Goal: Task Accomplishment & Management: Manage account settings

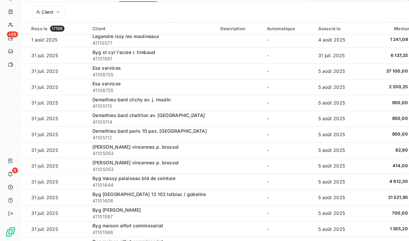
scroll to position [558, 0]
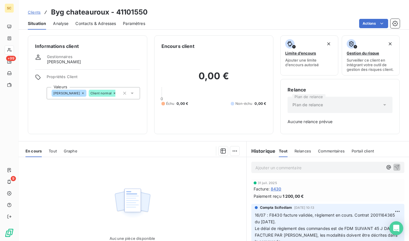
click at [34, 13] on span "Clients" at bounding box center [34, 12] width 13 height 5
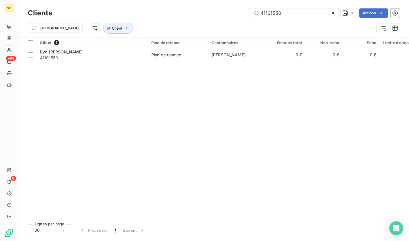
drag, startPoint x: 261, startPoint y: 13, endPoint x: 233, endPoint y: 13, distance: 27.8
click at [233, 13] on div "41101550 Actions" at bounding box center [229, 12] width 341 height 9
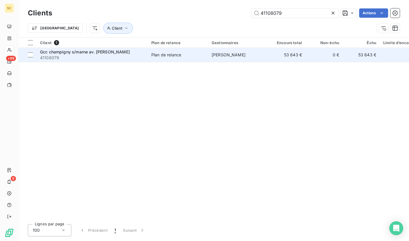
type input "41108079"
click at [150, 52] on td "Plan de relance" at bounding box center [178, 55] width 60 height 14
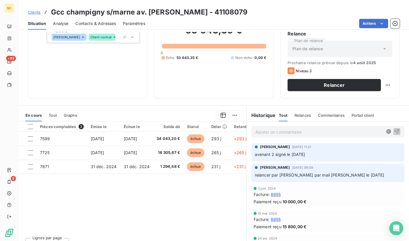
scroll to position [66, 0]
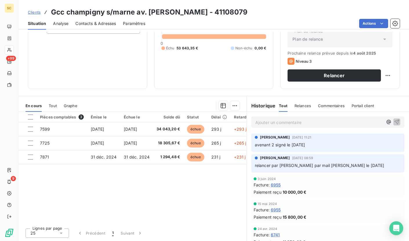
click at [297, 109] on div "Relances" at bounding box center [303, 105] width 17 height 12
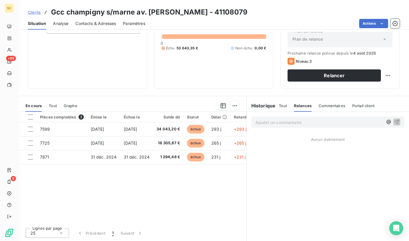
click at [342, 108] on div "Tout Relances Commentaires Portail client" at bounding box center [327, 105] width 96 height 12
click at [340, 108] on div "Commentaires" at bounding box center [332, 105] width 27 height 12
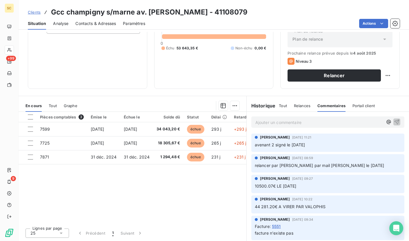
click at [279, 104] on span "Tout" at bounding box center [283, 105] width 8 height 5
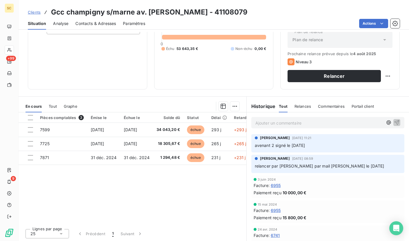
scroll to position [0, 0]
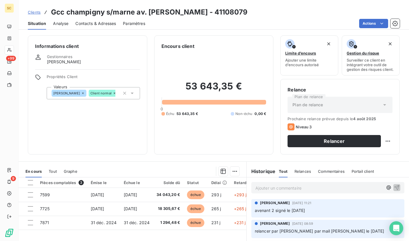
click at [87, 22] on span "Contacts & Adresses" at bounding box center [95, 24] width 41 height 6
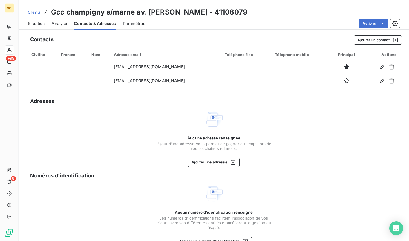
click at [38, 24] on span "Situation" at bounding box center [36, 24] width 17 height 6
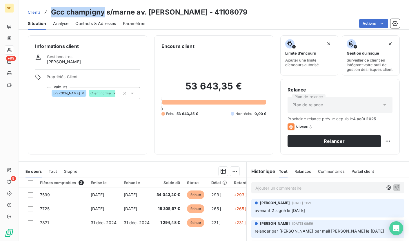
drag, startPoint x: 52, startPoint y: 12, endPoint x: 104, endPoint y: 9, distance: 52.0
click at [104, 9] on h3 "Gcc champigny s/marne av. [PERSON_NAME] - 41108079" at bounding box center [149, 12] width 197 height 10
copy h3 "Gcc champigny"
drag, startPoint x: 104, startPoint y: 13, endPoint x: 85, endPoint y: 12, distance: 18.9
click at [104, 13] on h3 "Gcc champigny s/marne av. [PERSON_NAME] - 41108079" at bounding box center [149, 12] width 197 height 10
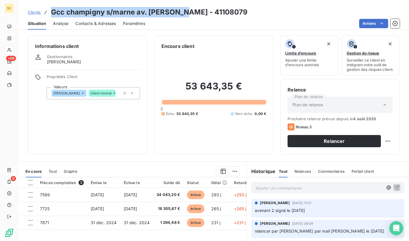
drag, startPoint x: 52, startPoint y: 12, endPoint x: 181, endPoint y: 8, distance: 128.6
click at [181, 8] on h3 "Gcc champigny s/marne av. [PERSON_NAME] - 41108079" at bounding box center [149, 12] width 197 height 10
copy h3 "Gcc champigny s/marne av. [PERSON_NAME]"
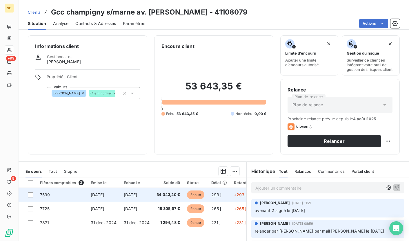
click at [43, 194] on span "7599" at bounding box center [45, 194] width 10 height 5
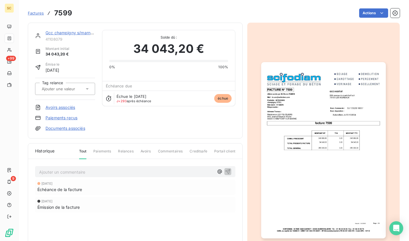
click at [330, 104] on img "button" at bounding box center [323, 150] width 124 height 176
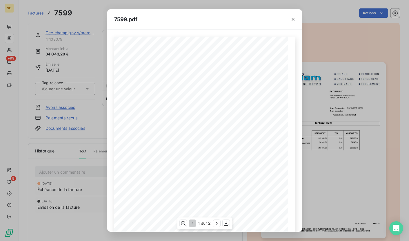
click at [236, 84] on div "Version : 18.00R01 Page : 1/2 SCIFODIAM - [STREET_ADDRESS][PERSON_NAME] Tél. : …" at bounding box center [204, 160] width 181 height 246
drag, startPoint x: 236, startPoint y: 86, endPoint x: 210, endPoint y: 81, distance: 26.5
click at [210, 77] on div "Version : 18.00R01 Page : 1/2 SCIFODIAM - [STREET_ADDRESS][PERSON_NAME] Tél. : …" at bounding box center [205, 160] width 174 height 246
click at [208, 81] on span at bounding box center [186, 81] width 43 height 2
click at [213, 78] on span "GCC HABITAT" at bounding box center [222, 77] width 18 height 3
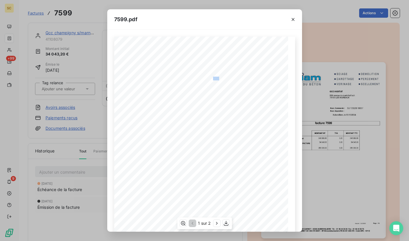
click at [213, 78] on span "GCC HABITAT" at bounding box center [222, 77] width 18 height 3
click at [213, 87] on span "[GEOGRAPHIC_DATA]" at bounding box center [227, 86] width 28 height 3
click at [292, 18] on icon "button" at bounding box center [293, 19] width 3 height 3
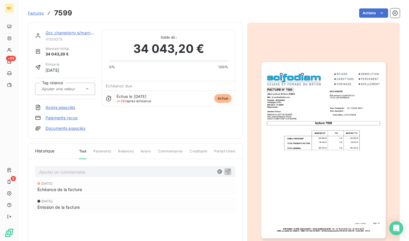
click at [38, 13] on span "Factures" at bounding box center [36, 13] width 16 height 5
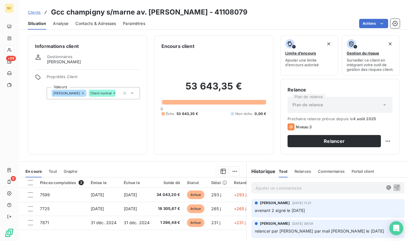
click at [87, 23] on span "Contacts & Adresses" at bounding box center [95, 24] width 41 height 6
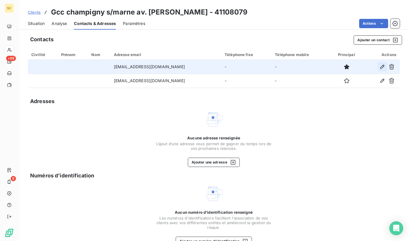
click at [380, 65] on icon "button" at bounding box center [382, 67] width 4 height 4
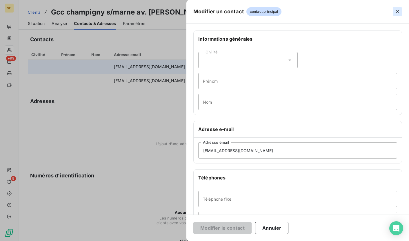
click at [396, 13] on icon "button" at bounding box center [398, 12] width 6 height 6
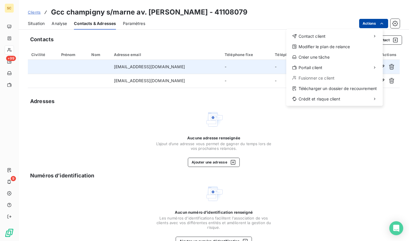
click at [371, 25] on html "SC +99 9 Clients Gcc champigny s/[GEOGRAPHIC_DATA] av. [PERSON_NAME] - 41108079…" at bounding box center [204, 120] width 409 height 241
click at [315, 23] on html "SC +99 9 Clients Gcc champigny s/[GEOGRAPHIC_DATA] av. [PERSON_NAME] - 41108079…" at bounding box center [204, 120] width 409 height 241
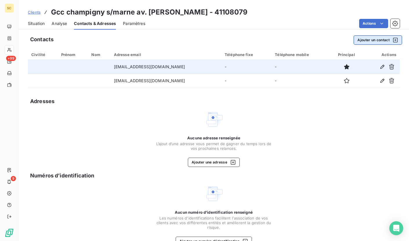
click at [376, 41] on button "Ajouter un contact" at bounding box center [378, 39] width 48 height 9
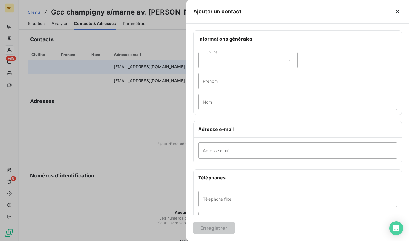
click at [241, 58] on div "Civilité" at bounding box center [247, 60] width 99 height 16
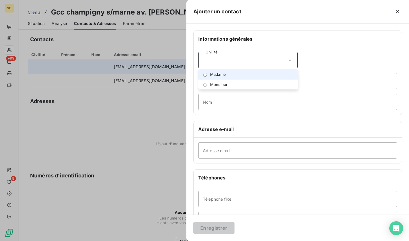
click at [399, 58] on div "Informations générales Civilité Madame Monsieur [PERSON_NAME] Nom Adresse e-mai…" at bounding box center [297, 159] width 223 height 258
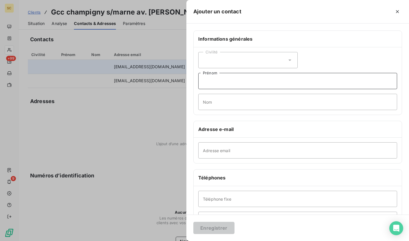
click at [260, 79] on input "Prénom" at bounding box center [297, 81] width 199 height 16
type input "c"
type input "Comptabilité fournisseur"
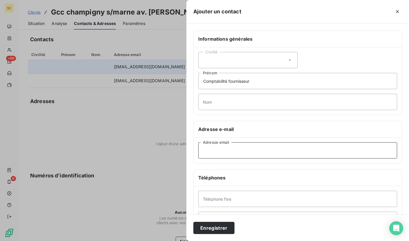
click at [214, 154] on input "Adresse email" at bounding box center [297, 150] width 199 height 16
drag, startPoint x: 180, startPoint y: 149, endPoint x: 171, endPoint y: 149, distance: 9.0
click at [171, 240] on div "Ajouter un contact Informations générales Civilité Comptabilité fournisseur Pré…" at bounding box center [204, 241] width 409 height 0
type input "[EMAIL_ADDRESS][DOMAIN_NAME]"
click at [222, 230] on button "Enregistrer" at bounding box center [213, 228] width 41 height 12
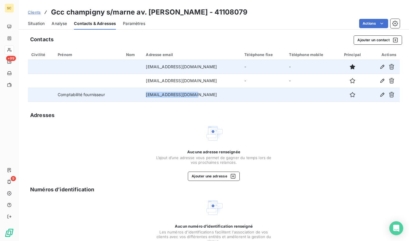
drag, startPoint x: 193, startPoint y: 93, endPoint x: 139, endPoint y: 94, distance: 53.1
click at [142, 94] on td "[EMAIL_ADDRESS][DOMAIN_NAME]" at bounding box center [191, 95] width 99 height 14
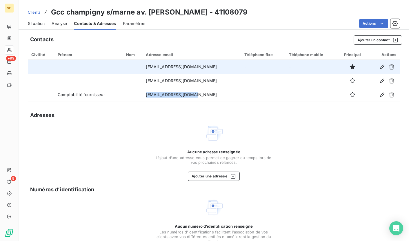
copy td "[EMAIL_ADDRESS][DOMAIN_NAME]"
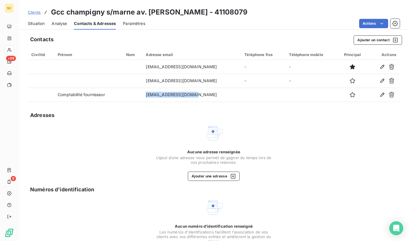
click at [35, 13] on span "Clients" at bounding box center [34, 12] width 13 height 5
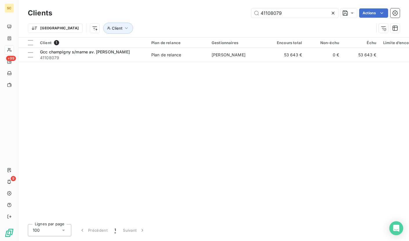
click at [85, 62] on div "Client 1 Plan de relance Gestionnaires Encours total Non-échu Échu Limite d’enc…" at bounding box center [214, 128] width 391 height 182
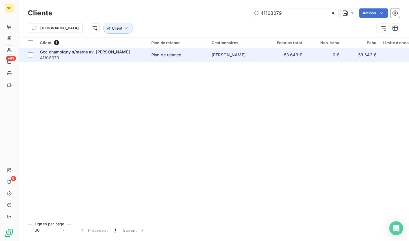
click at [89, 55] on span "41108079" at bounding box center [92, 58] width 104 height 6
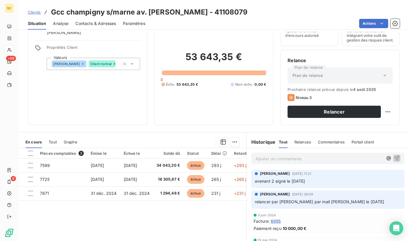
scroll to position [49, 0]
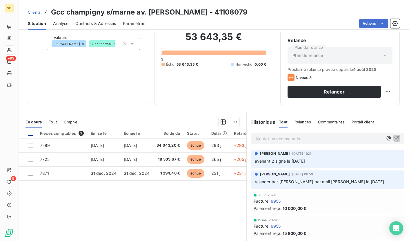
click at [31, 134] on div at bounding box center [30, 132] width 5 height 5
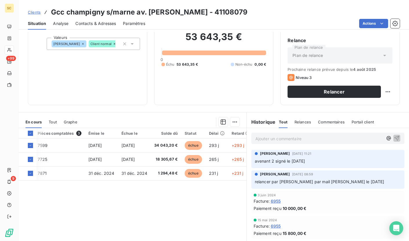
scroll to position [66, 0]
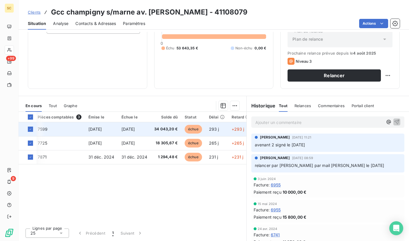
click at [37, 129] on td at bounding box center [28, 129] width 18 height 14
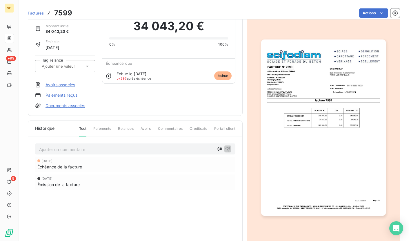
scroll to position [46, 0]
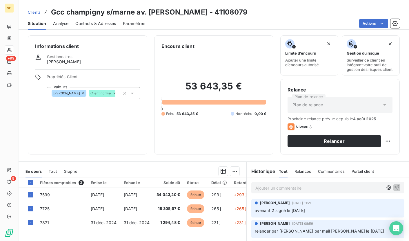
scroll to position [66, 0]
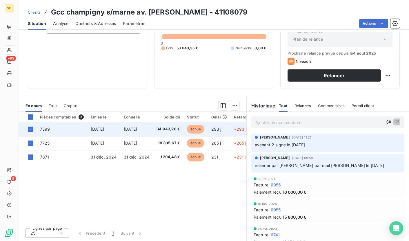
click at [46, 128] on span "7599" at bounding box center [45, 128] width 10 height 5
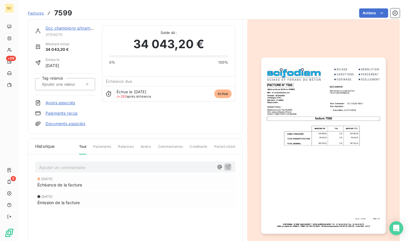
scroll to position [46, 0]
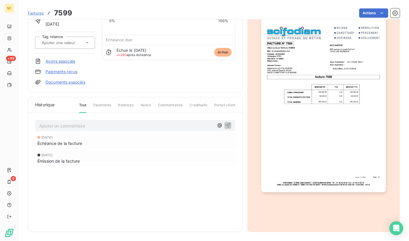
click at [272, 104] on img "button" at bounding box center [323, 104] width 124 height 176
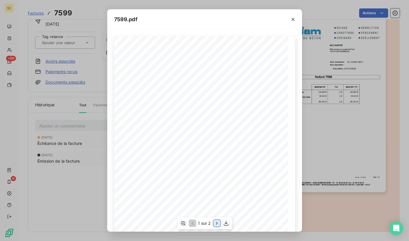
click at [217, 225] on icon "button" at bounding box center [217, 223] width 6 height 6
click at [190, 224] on icon "button" at bounding box center [192, 223] width 6 height 6
click at [224, 224] on icon "button" at bounding box center [226, 223] width 6 height 6
click at [294, 20] on icon "button" at bounding box center [293, 20] width 6 height 6
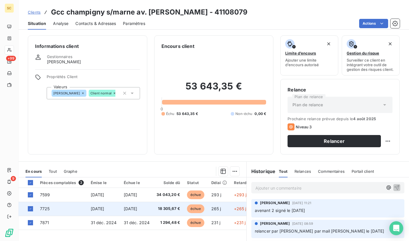
click at [60, 207] on td "7725" at bounding box center [62, 209] width 51 height 14
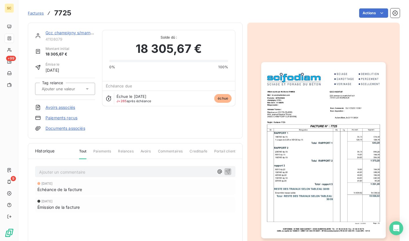
click at [326, 112] on img "button" at bounding box center [323, 150] width 124 height 176
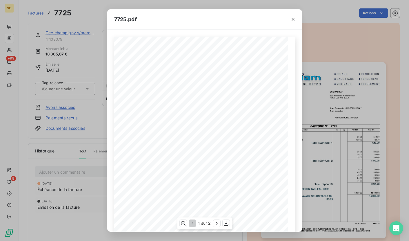
scroll to position [58, 0]
click at [226, 224] on icon "button" at bounding box center [226, 223] width 6 height 6
drag, startPoint x: 294, startPoint y: 20, endPoint x: 283, endPoint y: 19, distance: 11.6
click at [294, 20] on icon "button" at bounding box center [293, 20] width 6 height 6
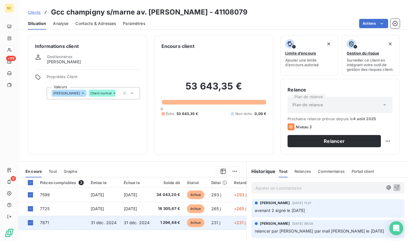
click at [49, 222] on td "7871" at bounding box center [62, 222] width 51 height 14
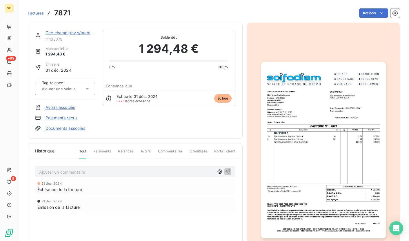
click at [330, 104] on img "button" at bounding box center [323, 150] width 124 height 176
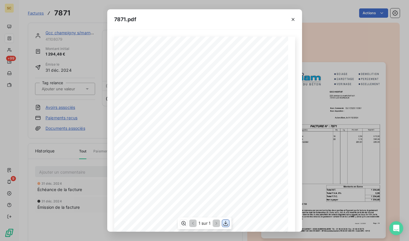
click at [226, 221] on icon "button" at bounding box center [226, 223] width 6 height 6
click at [297, 19] on button "button" at bounding box center [293, 19] width 9 height 9
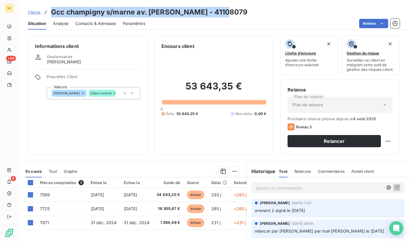
drag, startPoint x: 54, startPoint y: 13, endPoint x: 222, endPoint y: 16, distance: 167.6
click at [222, 16] on div "Clients Gcc champigny s/marne av. [PERSON_NAME] - 41108079" at bounding box center [214, 12] width 391 height 10
copy h3 "Gcc champigny s/marne av. [PERSON_NAME] - 41108079"
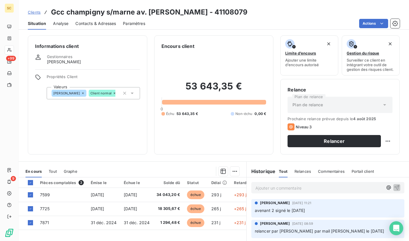
click at [275, 186] on p "Ajouter un commentaire ﻿" at bounding box center [319, 187] width 128 height 7
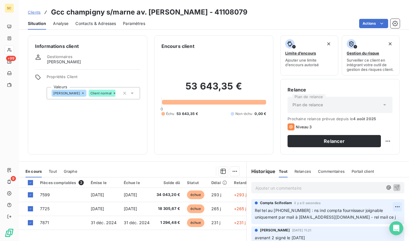
click at [389, 206] on html "SC +99 9 Clients Gcc champigny s/[GEOGRAPHIC_DATA] av. [PERSON_NAME] - 41108079…" at bounding box center [204, 120] width 409 height 241
click at [369, 219] on div "Editer" at bounding box center [375, 219] width 32 height 9
drag, startPoint x: 297, startPoint y: 224, endPoint x: 409, endPoint y: 209, distance: 113.2
click at [368, 216] on p "Rel tel au [PHONE_NUMBER] : ns ind compta fournisseur joignable uniquement par …" at bounding box center [324, 217] width 139 height 20
copy span "pr facts 7599, 7725 et 7871"
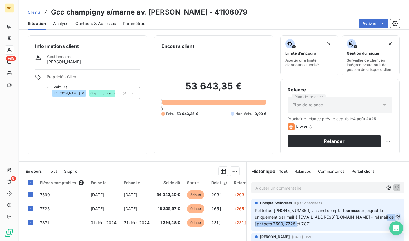
click at [395, 218] on icon "button" at bounding box center [398, 217] width 6 height 6
click at [191, 170] on div at bounding box center [161, 170] width 155 height 9
click at [31, 12] on span "Clients" at bounding box center [34, 12] width 13 height 5
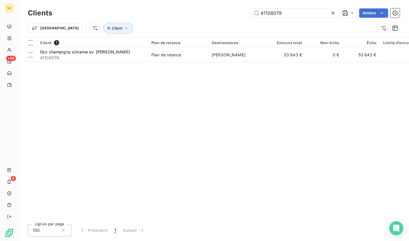
drag, startPoint x: 228, startPoint y: 13, endPoint x: 216, endPoint y: 13, distance: 11.6
click at [215, 13] on div "41108079 Actions" at bounding box center [229, 12] width 341 height 9
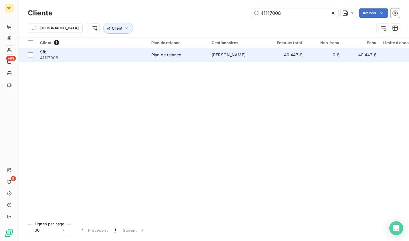
type input "41117008"
click at [94, 52] on div "Sfb" at bounding box center [92, 52] width 104 height 6
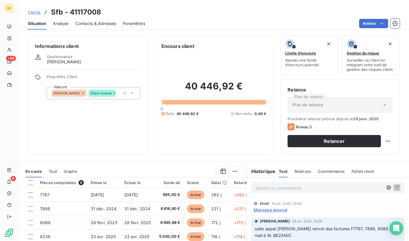
click at [117, 25] on div "Situation Analyse Contacts & Adresses Paramètres Actions" at bounding box center [214, 23] width 391 height 12
click at [103, 24] on span "Contacts & Adresses" at bounding box center [95, 24] width 41 height 6
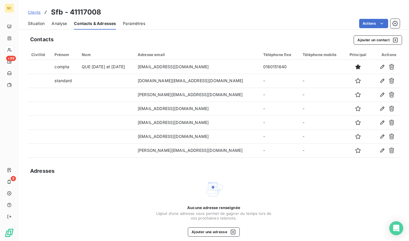
click at [234, 17] on div "Situation Analyse Contacts & Adresses Paramètres Actions" at bounding box center [214, 23] width 391 height 12
click at [39, 13] on span "Clients" at bounding box center [34, 12] width 13 height 5
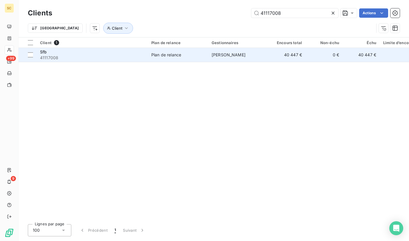
click at [47, 54] on div "Sfb" at bounding box center [92, 52] width 104 height 6
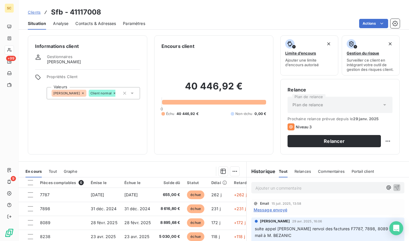
scroll to position [66, 0]
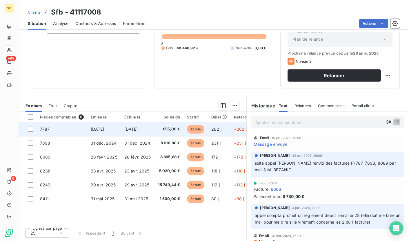
click at [43, 126] on td "7787" at bounding box center [62, 129] width 51 height 14
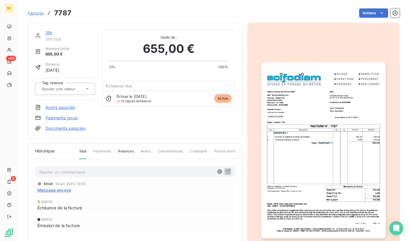
click at [292, 121] on img "button" at bounding box center [323, 150] width 124 height 176
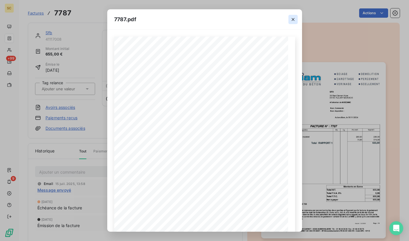
click at [296, 19] on icon "button" at bounding box center [293, 20] width 6 height 6
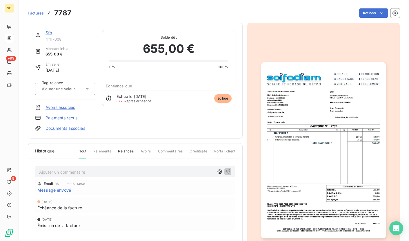
click at [331, 152] on img "button" at bounding box center [323, 150] width 124 height 176
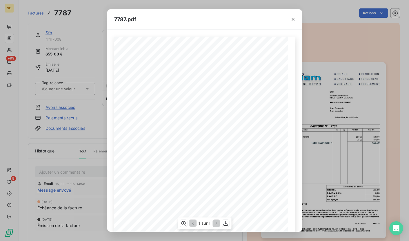
scroll to position [58, 0]
click at [224, 222] on icon "button" at bounding box center [226, 223] width 6 height 6
drag, startPoint x: 88, startPoint y: 7, endPoint x: 37, endPoint y: 1, distance: 51.1
click at [88, 7] on div "7787.pdf Qt Désignation Ep Lg P.U. H.T. Total H.T. Version : 18.00R01 Page : 1/…" at bounding box center [204, 120] width 409 height 241
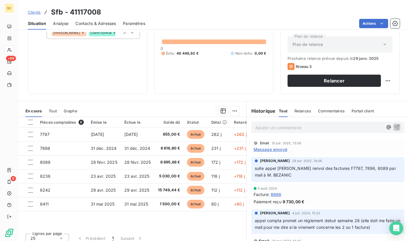
scroll to position [66, 0]
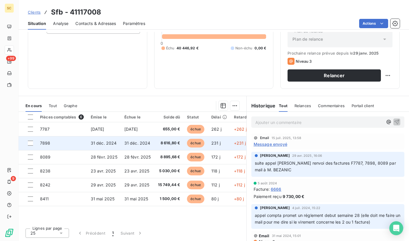
click at [82, 145] on td "7898" at bounding box center [62, 143] width 51 height 14
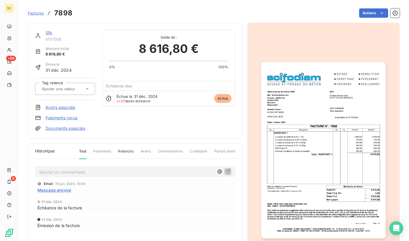
click at [329, 122] on img "button" at bounding box center [323, 150] width 124 height 176
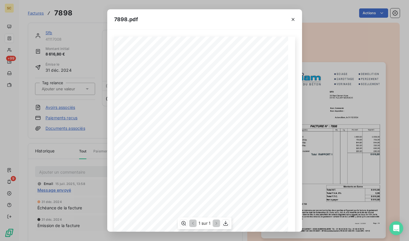
scroll to position [58, 0]
click at [228, 222] on icon "button" at bounding box center [226, 223] width 6 height 6
click at [291, 17] on icon "button" at bounding box center [293, 20] width 6 height 6
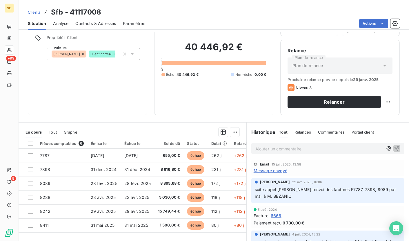
scroll to position [66, 0]
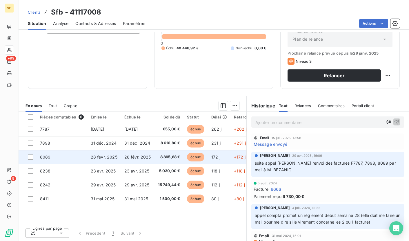
click at [55, 157] on td "8089" at bounding box center [62, 157] width 51 height 14
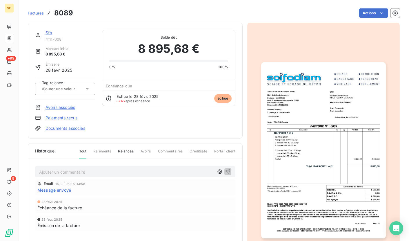
click at [318, 133] on img "button" at bounding box center [323, 150] width 124 height 176
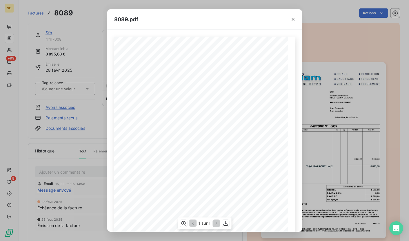
scroll to position [58, 0]
click at [226, 224] on icon "button" at bounding box center [226, 223] width 6 height 6
drag, startPoint x: 294, startPoint y: 19, endPoint x: 268, endPoint y: 14, distance: 27.0
click at [294, 19] on icon "button" at bounding box center [293, 20] width 6 height 6
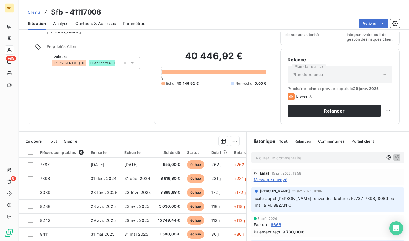
scroll to position [66, 0]
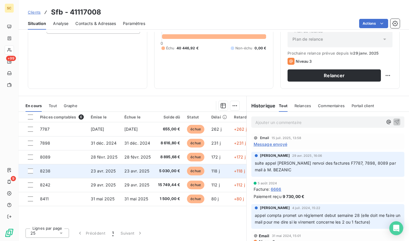
click at [53, 173] on td "8238" at bounding box center [62, 171] width 51 height 14
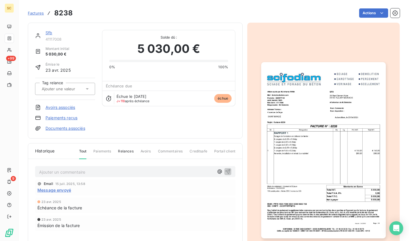
click at [336, 161] on img "button" at bounding box center [323, 150] width 124 height 176
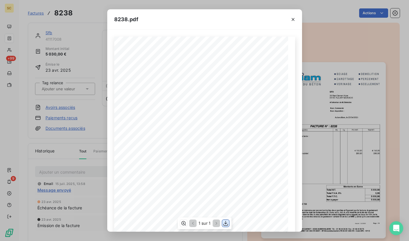
click at [228, 224] on icon "button" at bounding box center [225, 222] width 5 height 5
drag, startPoint x: 293, startPoint y: 18, endPoint x: 173, endPoint y: 12, distance: 121.1
click at [292, 18] on icon "button" at bounding box center [293, 19] width 3 height 3
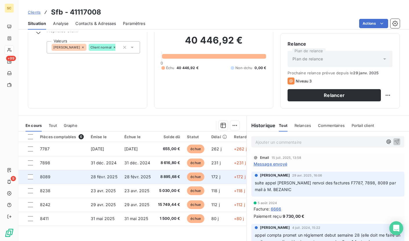
scroll to position [66, 0]
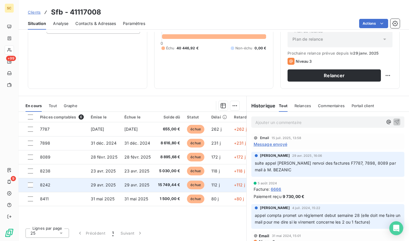
click at [52, 185] on td "8242" at bounding box center [62, 185] width 51 height 14
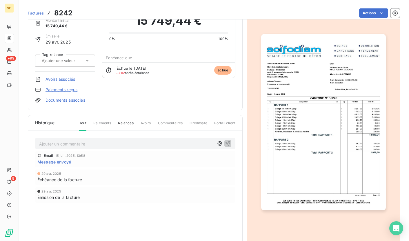
scroll to position [28, 0]
click at [279, 145] on img "button" at bounding box center [323, 123] width 124 height 176
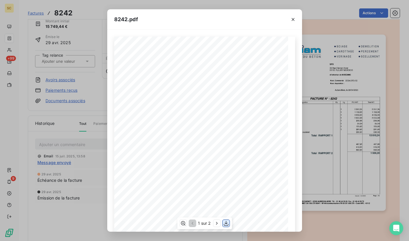
click at [228, 224] on icon "button" at bounding box center [226, 222] width 5 height 5
click at [295, 21] on icon "button" at bounding box center [293, 20] width 6 height 6
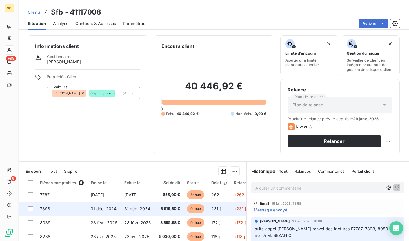
scroll to position [66, 0]
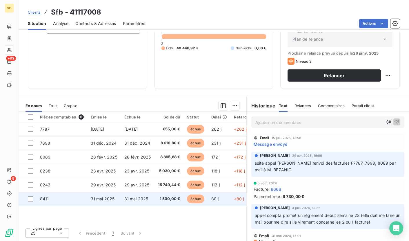
click at [82, 198] on td "8411" at bounding box center [62, 199] width 51 height 14
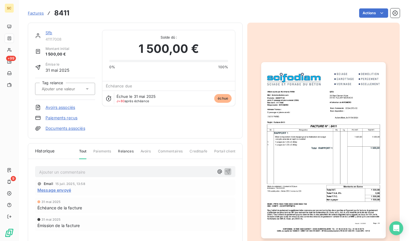
click at [302, 163] on img "button" at bounding box center [323, 150] width 124 height 176
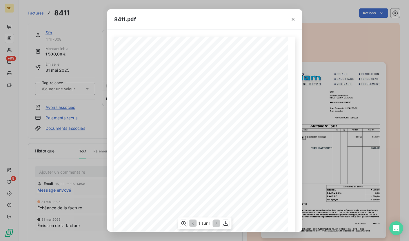
scroll to position [58, 0]
click at [225, 223] on icon "button" at bounding box center [225, 222] width 5 height 5
click at [293, 19] on icon "button" at bounding box center [293, 20] width 6 height 6
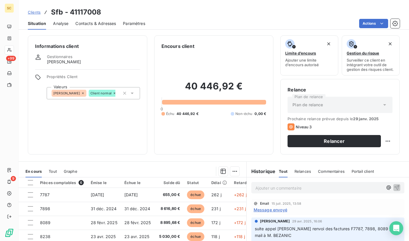
click at [92, 24] on span "Contacts & Adresses" at bounding box center [95, 24] width 41 height 6
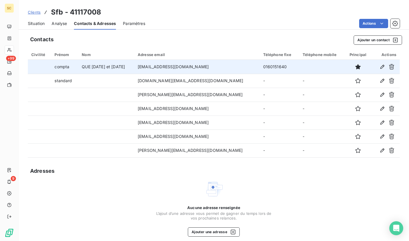
drag, startPoint x: 144, startPoint y: 66, endPoint x: 220, endPoint y: 68, distance: 75.4
click at [220, 68] on td "[EMAIL_ADDRESS][DOMAIN_NAME]" at bounding box center [197, 67] width 126 height 14
copy td "[EMAIL_ADDRESS][DOMAIN_NAME]"
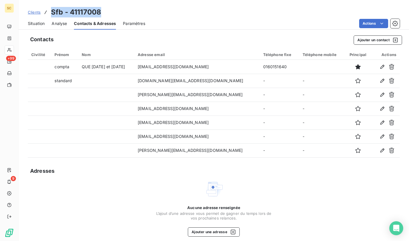
drag, startPoint x: 52, startPoint y: 13, endPoint x: 105, endPoint y: 12, distance: 52.2
click at [102, 12] on div "Clients Sfb - 41117008" at bounding box center [214, 12] width 391 height 10
copy h3 "Sfb - 41117008"
click at [30, 12] on span "Clients" at bounding box center [34, 12] width 13 height 5
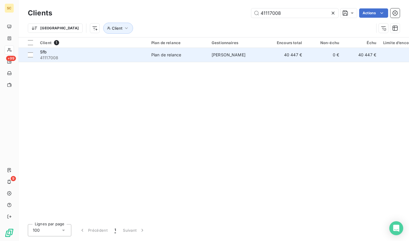
click at [59, 54] on div "Sfb" at bounding box center [92, 52] width 104 height 6
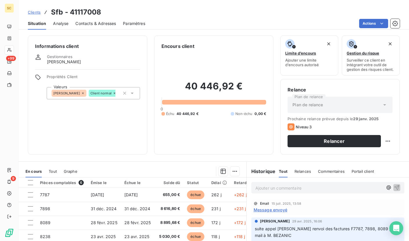
click at [275, 190] on p "Ajouter un commentaire ﻿" at bounding box center [319, 187] width 128 height 7
drag, startPoint x: 317, startPoint y: 189, endPoint x: 243, endPoint y: 186, distance: 74.6
click at [243, 186] on div "En cours Tout Graphe Pièces comptables 6 Émise le Échue le Solde dû Statut Déla…" at bounding box center [214, 233] width 391 height 145
copy span "Rel tel: NRP - rel mail ce j"
click at [394, 189] on icon "button" at bounding box center [397, 187] width 6 height 6
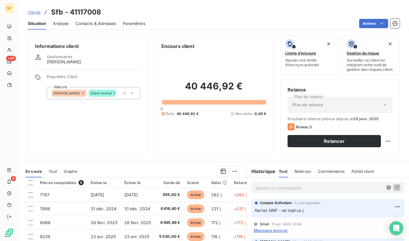
click at [33, 13] on span "Clients" at bounding box center [34, 12] width 13 height 5
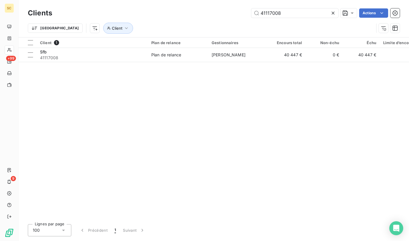
click at [333, 14] on icon at bounding box center [333, 13] width 6 height 6
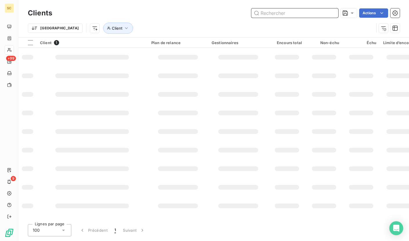
click at [301, 14] on input "text" at bounding box center [294, 12] width 87 height 9
paste input "41115110"
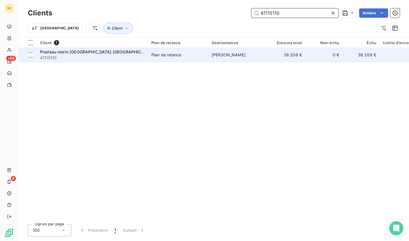
type input "41115110"
click at [68, 54] on span "Pradeau morin [GEOGRAPHIC_DATA] [GEOGRAPHIC_DATA]" at bounding box center [97, 51] width 115 height 5
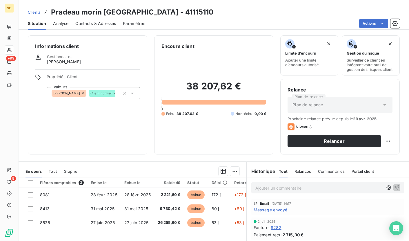
click at [101, 23] on span "Contacts & Adresses" at bounding box center [95, 24] width 41 height 6
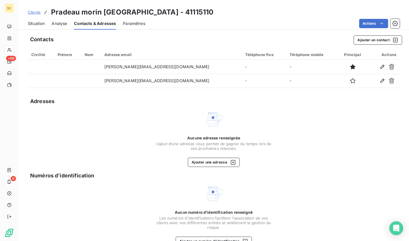
click at [35, 21] on span "Situation" at bounding box center [36, 24] width 17 height 6
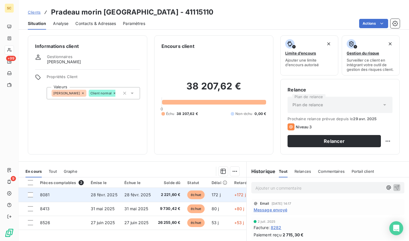
click at [77, 198] on td "8081" at bounding box center [62, 195] width 51 height 14
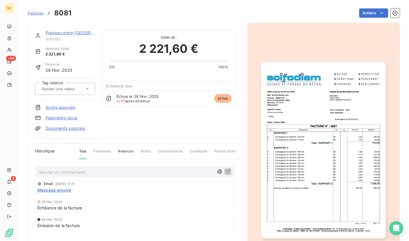
click at [338, 119] on img "button" at bounding box center [323, 150] width 124 height 176
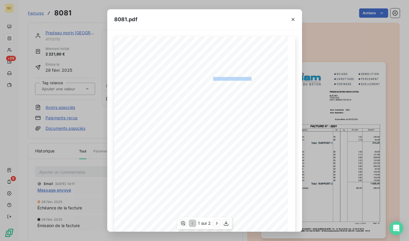
drag, startPoint x: 210, startPoint y: 78, endPoint x: 250, endPoint y: 78, distance: 40.0
click at [250, 78] on div "Qt Désignation Ep Lg P.U. H.T. Total H.T. Version : 18.00R01 Page : 1/2 SCIFODI…" at bounding box center [205, 160] width 174 height 246
copy div "[PERSON_NAME] RENOVATIO"
click at [293, 20] on icon "button" at bounding box center [293, 20] width 6 height 6
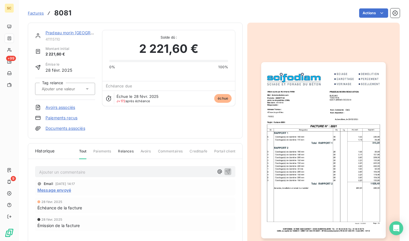
click at [41, 14] on span "Factures" at bounding box center [36, 13] width 16 height 5
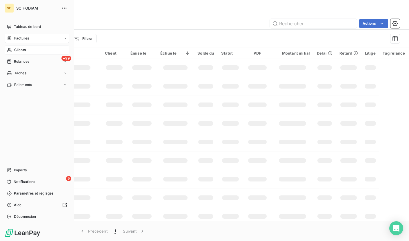
click at [13, 52] on div "Clients" at bounding box center [37, 49] width 65 height 9
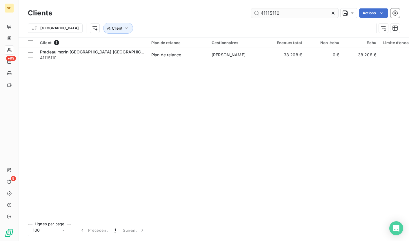
click at [331, 13] on icon at bounding box center [333, 13] width 6 height 6
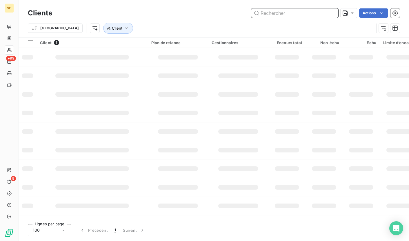
click at [293, 14] on input "text" at bounding box center [294, 12] width 87 height 9
paste input "41107960"
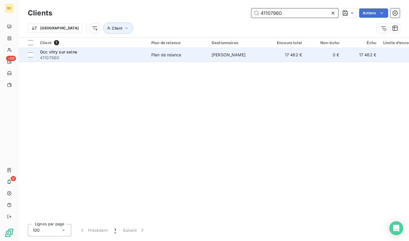
type input "41107960"
click at [254, 59] on td "[PERSON_NAME]" at bounding box center [238, 55] width 60 height 14
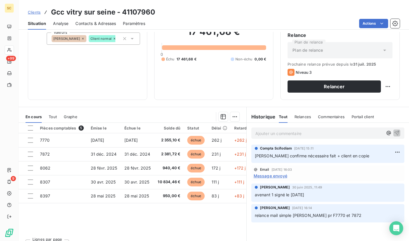
scroll to position [60, 0]
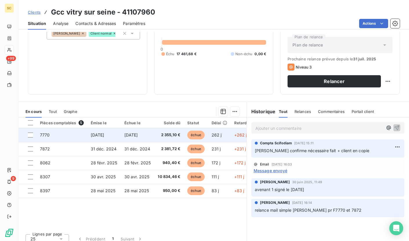
click at [54, 134] on td "7770" at bounding box center [62, 135] width 51 height 14
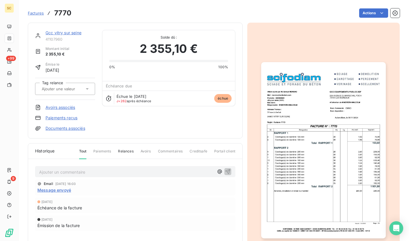
click at [333, 117] on img "button" at bounding box center [323, 150] width 124 height 176
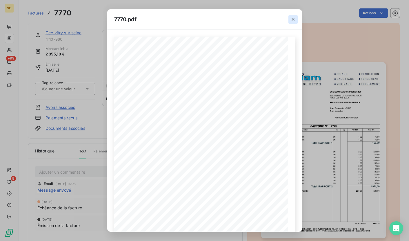
click at [293, 18] on icon "button" at bounding box center [293, 20] width 6 height 6
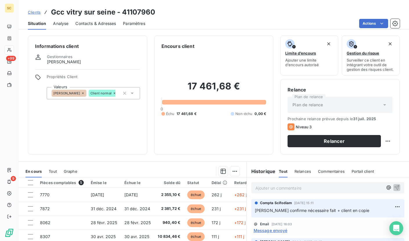
click at [83, 21] on span "Contacts & Adresses" at bounding box center [95, 24] width 41 height 6
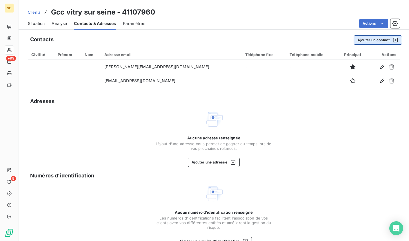
click at [360, 42] on button "Ajouter un contact" at bounding box center [378, 39] width 48 height 9
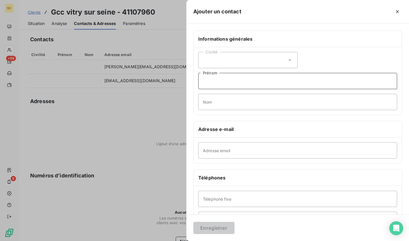
click at [224, 82] on input "Prénom" at bounding box center [297, 81] width 199 height 16
type input "Comptabilité fournisseur"
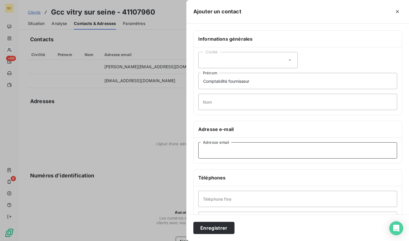
click at [223, 154] on input "Adresse email" at bounding box center [297, 150] width 199 height 16
type input "[EMAIL_ADDRESS][DOMAIN_NAME]"
drag, startPoint x: 254, startPoint y: 150, endPoint x: 178, endPoint y: 148, distance: 76.0
click at [178, 240] on div "Ajouter un contact Informations générales Civilité Comptabilité fournisseur Pré…" at bounding box center [204, 241] width 409 height 0
click at [228, 226] on button "Enregistrer" at bounding box center [213, 228] width 41 height 12
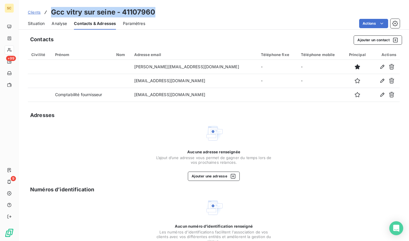
drag, startPoint x: 52, startPoint y: 11, endPoint x: 157, endPoint y: 12, distance: 105.8
click at [157, 12] on div "Clients Gcc vitry sur seine - 41107960" at bounding box center [214, 12] width 391 height 10
copy h3 "Gcc vitry sur seine - 41107960"
click at [36, 14] on span "Clients" at bounding box center [34, 12] width 13 height 5
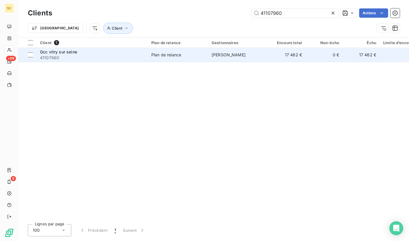
click at [61, 51] on span "Gcc vitry sur seine" at bounding box center [58, 51] width 37 height 5
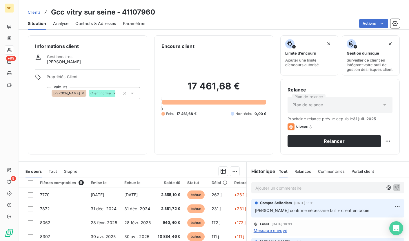
scroll to position [66, 0]
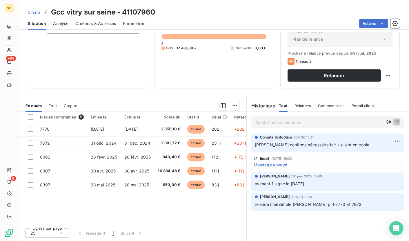
click at [67, 209] on div "Pièces comptables 5 Émise le Échue le Solde dû Statut Délai Retard Tag relance …" at bounding box center [133, 168] width 228 height 112
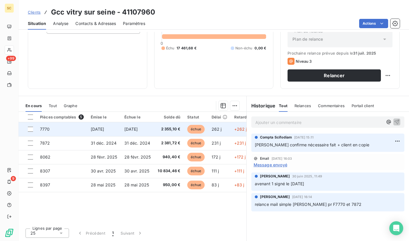
click at [44, 133] on td "7770" at bounding box center [62, 129] width 51 height 14
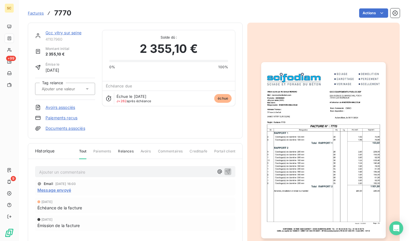
click at [301, 161] on img "button" at bounding box center [323, 150] width 124 height 176
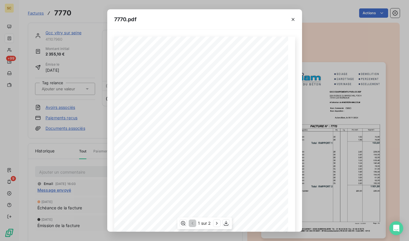
scroll to position [58, 0]
click at [223, 226] on div "1 sur 2" at bounding box center [204, 223] width 55 height 12
click at [225, 225] on icon "button" at bounding box center [226, 222] width 5 height 5
click at [293, 20] on icon "button" at bounding box center [293, 20] width 6 height 6
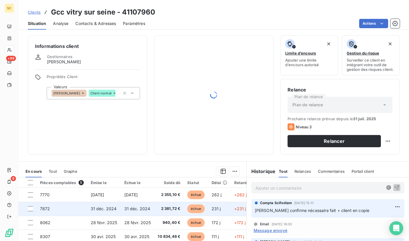
click at [43, 209] on span "7872" at bounding box center [45, 208] width 10 height 5
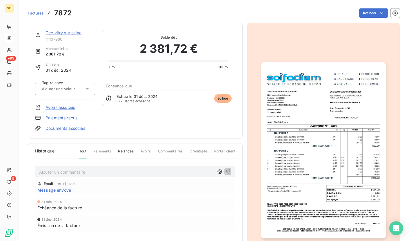
click at [326, 145] on img "button" at bounding box center [323, 150] width 124 height 176
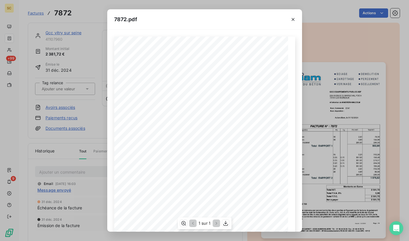
click at [229, 224] on div "1 sur 1" at bounding box center [205, 223] width 54 height 12
click at [226, 225] on icon "button" at bounding box center [225, 222] width 5 height 5
click at [293, 21] on icon "button" at bounding box center [293, 20] width 6 height 6
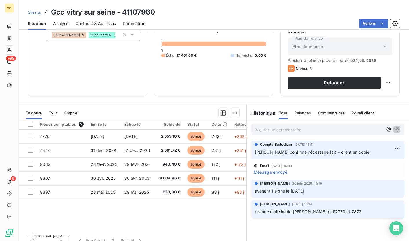
scroll to position [66, 0]
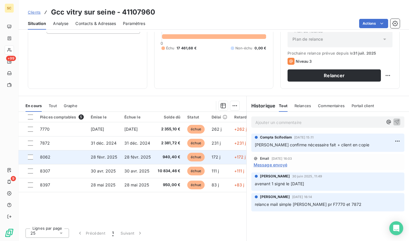
click at [49, 159] on span "8062" at bounding box center [45, 156] width 11 height 5
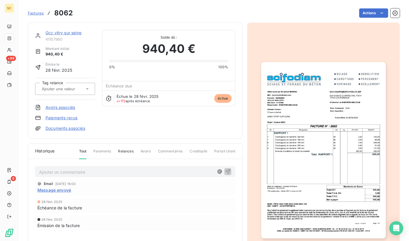
click at [361, 190] on img "button" at bounding box center [323, 150] width 124 height 176
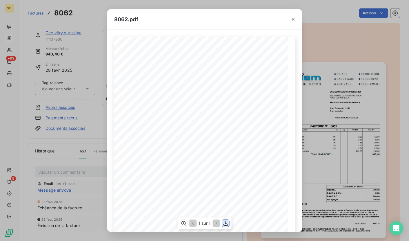
click at [230, 222] on div "1 sur 1" at bounding box center [205, 223] width 54 height 12
click at [226, 222] on icon "button" at bounding box center [226, 223] width 6 height 6
click at [293, 19] on icon "button" at bounding box center [293, 19] width 3 height 3
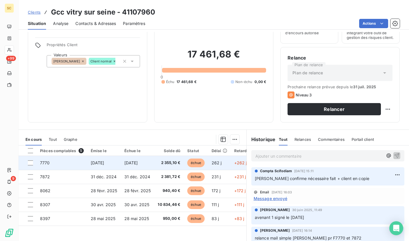
scroll to position [66, 0]
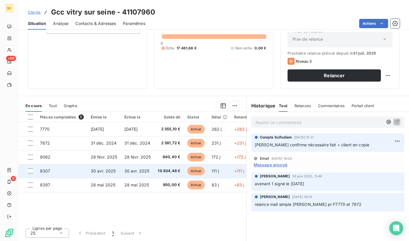
click at [55, 172] on td "8307" at bounding box center [62, 171] width 51 height 14
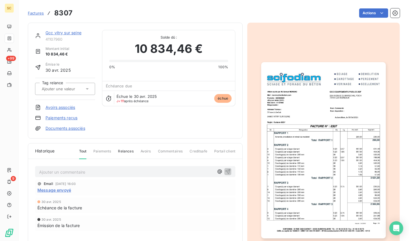
click at [307, 93] on img "button" at bounding box center [323, 150] width 124 height 176
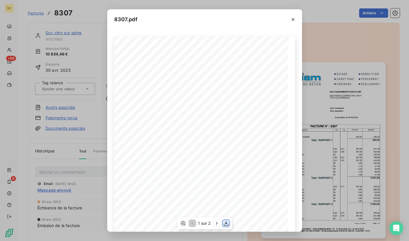
click at [228, 224] on icon "button" at bounding box center [226, 222] width 5 height 5
click at [292, 19] on icon "button" at bounding box center [293, 20] width 6 height 6
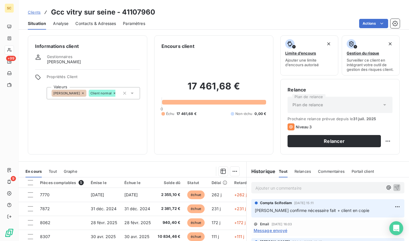
scroll to position [66, 0]
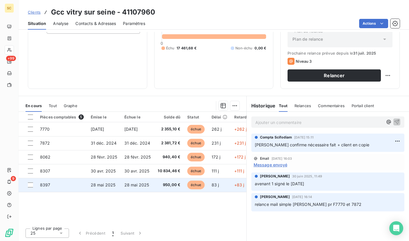
click at [51, 184] on td "8397" at bounding box center [62, 185] width 51 height 14
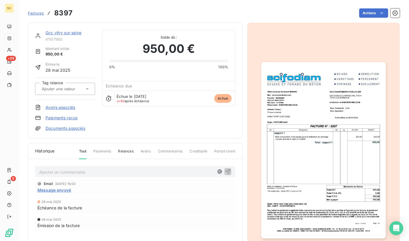
click at [338, 134] on img "button" at bounding box center [323, 150] width 124 height 176
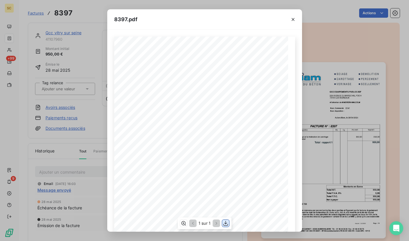
click at [224, 224] on icon "button" at bounding box center [226, 223] width 6 height 6
click at [292, 19] on icon "button" at bounding box center [293, 20] width 6 height 6
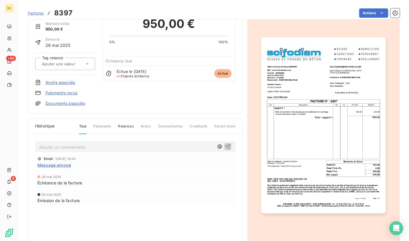
scroll to position [46, 0]
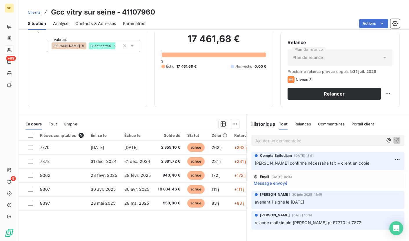
scroll to position [46, 0]
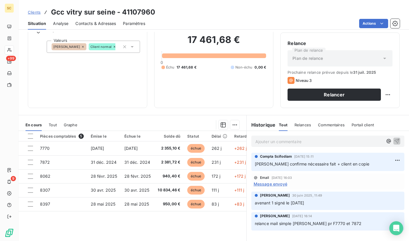
click at [270, 140] on p "Ajouter un commentaire ﻿" at bounding box center [319, 141] width 128 height 7
drag, startPoint x: 374, startPoint y: 141, endPoint x: 235, endPoint y: 139, distance: 139.2
click at [235, 139] on div "En cours Tout Graphe Pièces comptables 5 Émise le Échue le Solde dû Statut Déla…" at bounding box center [214, 187] width 391 height 145
click at [395, 141] on icon "button" at bounding box center [397, 140] width 5 height 5
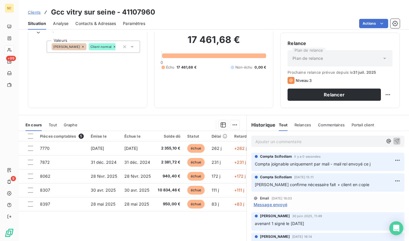
click at [35, 13] on span "Clients" at bounding box center [34, 12] width 13 height 5
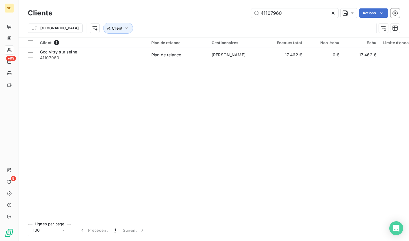
drag, startPoint x: 279, startPoint y: 12, endPoint x: 237, endPoint y: 11, distance: 42.1
click at [237, 11] on div "41107960 Actions" at bounding box center [229, 12] width 341 height 9
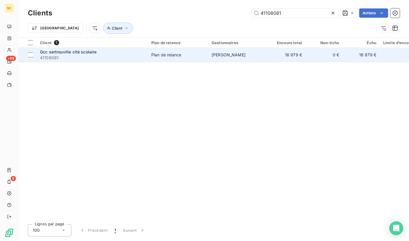
type input "41108081"
click at [115, 57] on span "41108081" at bounding box center [92, 58] width 104 height 6
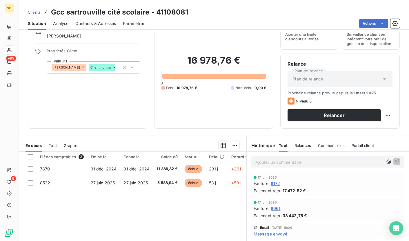
scroll to position [27, 0]
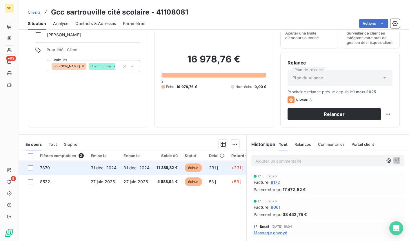
click at [72, 171] on td "7870" at bounding box center [62, 168] width 51 height 14
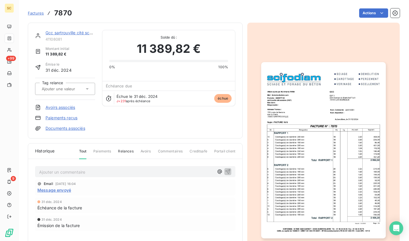
click at [326, 200] on img "button" at bounding box center [323, 150] width 124 height 176
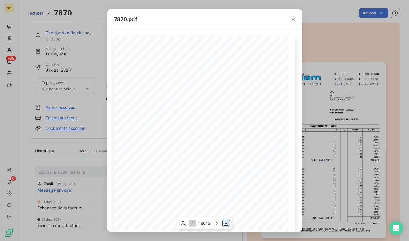
click at [227, 226] on icon "button" at bounding box center [226, 223] width 6 height 6
drag, startPoint x: 292, startPoint y: 18, endPoint x: 185, endPoint y: 18, distance: 107.3
click at [292, 18] on icon "button" at bounding box center [293, 20] width 6 height 6
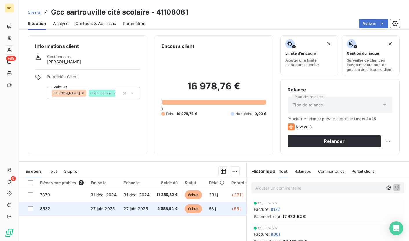
click at [58, 209] on td "8532" at bounding box center [62, 209] width 51 height 14
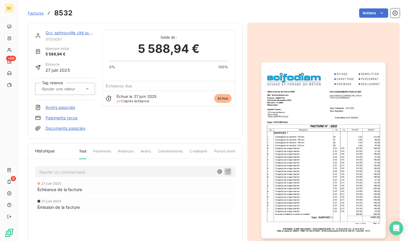
click at [326, 158] on img "button" at bounding box center [323, 150] width 124 height 176
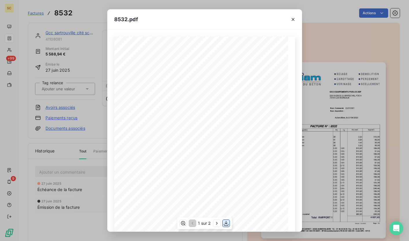
click at [226, 223] on icon "button" at bounding box center [226, 222] width 5 height 5
click at [291, 19] on icon "button" at bounding box center [293, 20] width 6 height 6
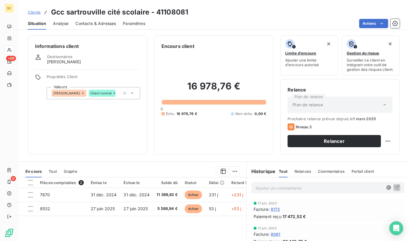
click at [88, 21] on span "Contacts & Adresses" at bounding box center [95, 24] width 41 height 6
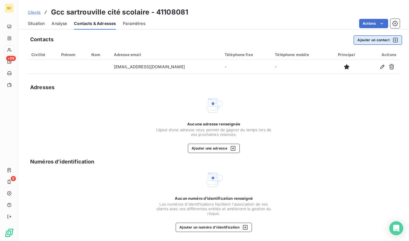
click at [362, 42] on button "Ajouter un contact" at bounding box center [378, 39] width 48 height 9
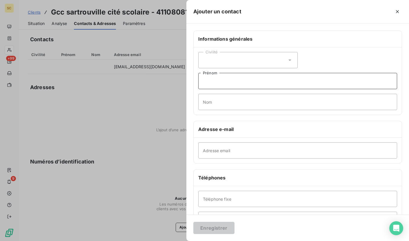
click at [213, 80] on input "Prénom" at bounding box center [297, 81] width 199 height 16
type input "Comptabilité fournisseur"
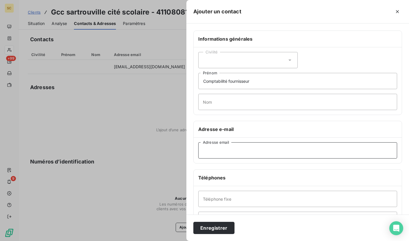
click at [252, 152] on input "Adresse email" at bounding box center [297, 150] width 199 height 16
type input "[EMAIL_ADDRESS][DOMAIN_NAME]"
drag, startPoint x: 233, startPoint y: 150, endPoint x: 199, endPoint y: 151, distance: 33.9
click at [199, 151] on input "[EMAIL_ADDRESS][DOMAIN_NAME]" at bounding box center [297, 150] width 199 height 16
click at [214, 226] on button "Enregistrer" at bounding box center [213, 228] width 41 height 12
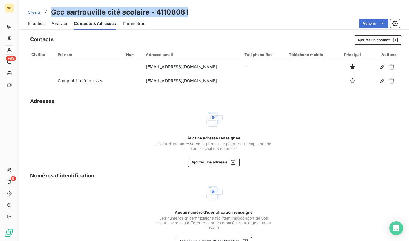
drag, startPoint x: 74, startPoint y: 13, endPoint x: 189, endPoint y: 12, distance: 114.8
click at [189, 12] on div "Clients Gcc sartrouville cité scolaire - 41108081" at bounding box center [214, 12] width 391 height 10
click at [32, 13] on span "Clients" at bounding box center [34, 12] width 13 height 5
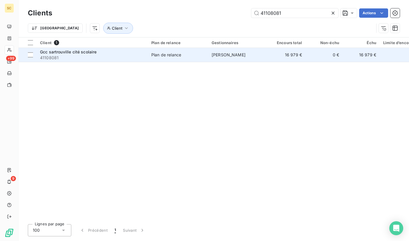
click at [50, 54] on span "Gcc sartrouville cité scolaire" at bounding box center [68, 51] width 57 height 5
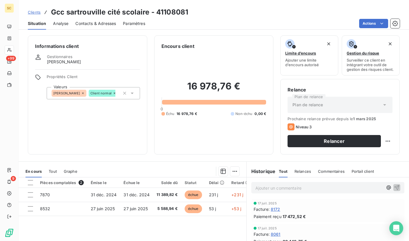
click at [280, 187] on p "Ajouter un commentaire ﻿" at bounding box center [319, 187] width 128 height 7
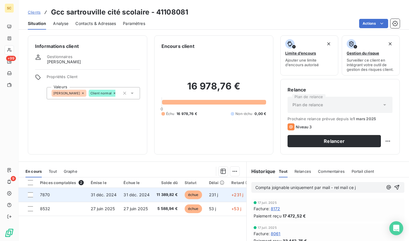
drag, startPoint x: 369, startPoint y: 187, endPoint x: 242, endPoint y: 189, distance: 126.2
click at [242, 189] on div "En cours Tout Graphe Pièces comptables 2 Émise le Échue le Solde dû Statut Déla…" at bounding box center [214, 233] width 391 height 145
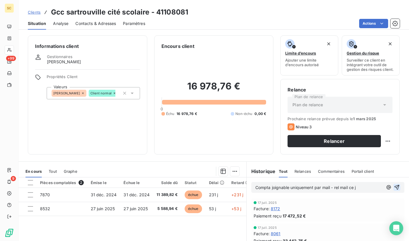
click at [394, 189] on icon "button" at bounding box center [397, 187] width 6 height 6
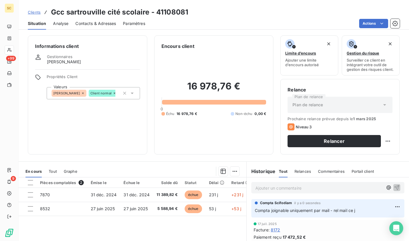
click at [37, 13] on span "Clients" at bounding box center [34, 12] width 13 height 5
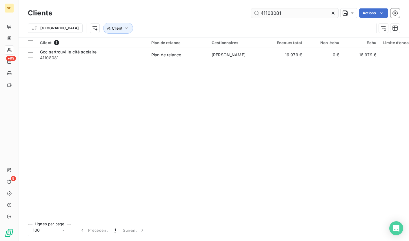
click at [298, 15] on input "41108081" at bounding box center [294, 12] width 87 height 9
drag, startPoint x: 293, startPoint y: 13, endPoint x: 218, endPoint y: 12, distance: 75.1
click at [218, 12] on div "41108081 Actions" at bounding box center [229, 12] width 341 height 9
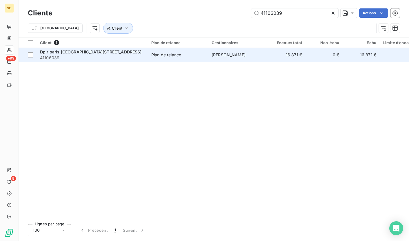
type input "41106039"
click at [115, 56] on span "41106039" at bounding box center [92, 58] width 104 height 6
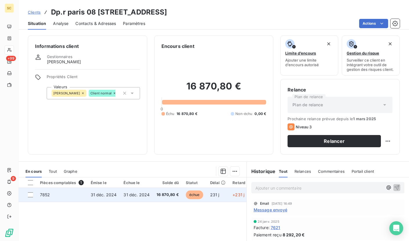
click at [79, 193] on td "7852" at bounding box center [62, 195] width 51 height 14
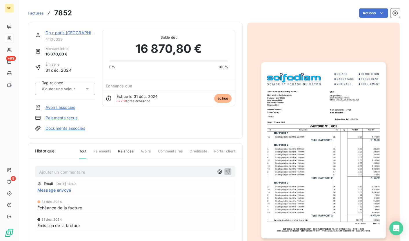
click at [309, 124] on img "button" at bounding box center [323, 150] width 124 height 176
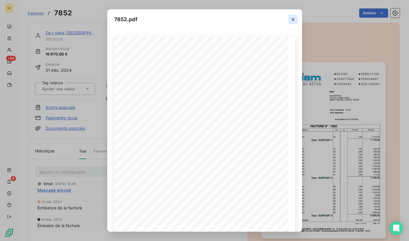
click at [294, 21] on icon "button" at bounding box center [293, 19] width 3 height 3
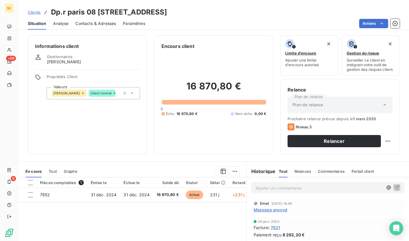
click at [38, 12] on span "Clients" at bounding box center [34, 12] width 13 height 5
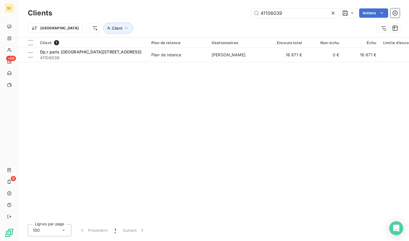
click at [224, 12] on div "41106039 Actions" at bounding box center [229, 12] width 341 height 9
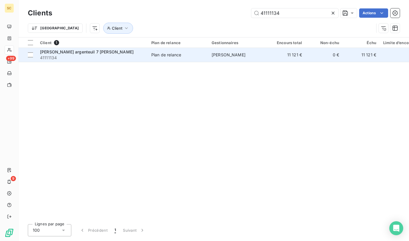
type input "41111134"
click at [95, 56] on span "41111134" at bounding box center [92, 58] width 104 height 6
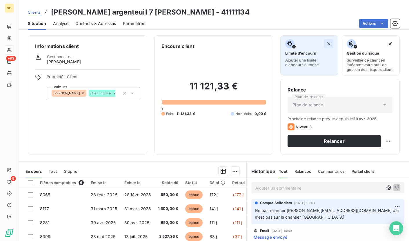
click at [326, 43] on icon "button" at bounding box center [329, 44] width 6 height 6
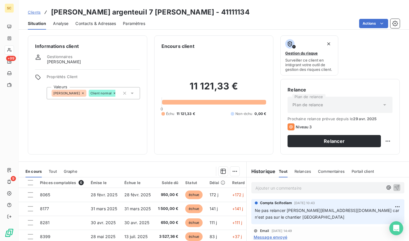
click at [326, 43] on icon "button" at bounding box center [329, 44] width 6 height 6
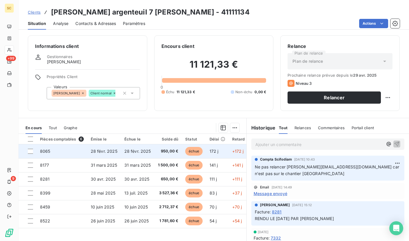
click at [52, 152] on td "8065" at bounding box center [62, 151] width 51 height 14
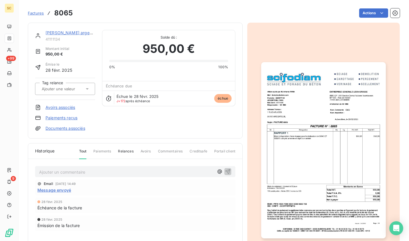
click at [307, 115] on img "button" at bounding box center [323, 150] width 124 height 176
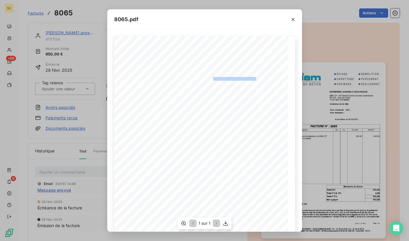
drag, startPoint x: 210, startPoint y: 78, endPoint x: 254, endPoint y: 77, distance: 44.4
click at [254, 77] on div "Qt Désignation Ep Lg P.U. H.T. Total H.T. Version : 18.00R01 Page : 1/1 SCIFODI…" at bounding box center [205, 160] width 174 height 246
click at [294, 20] on icon "button" at bounding box center [293, 20] width 6 height 6
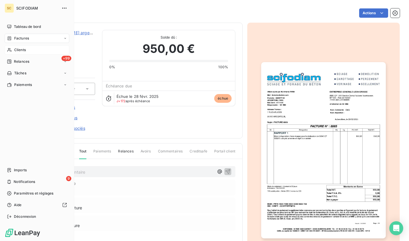
click at [21, 51] on span "Clients" at bounding box center [20, 49] width 12 height 5
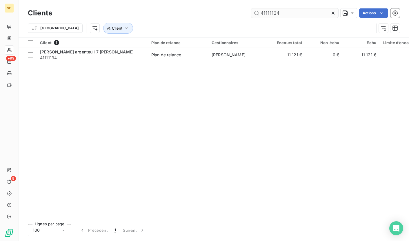
click at [255, 15] on input "41111134" at bounding box center [294, 12] width 87 height 9
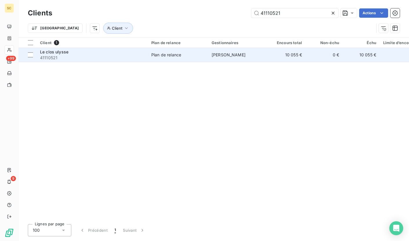
type input "41110521"
click at [101, 50] on div "Le clos ulysse" at bounding box center [92, 52] width 104 height 6
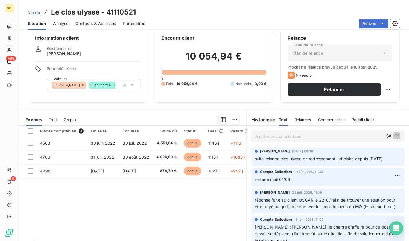
scroll to position [10, 0]
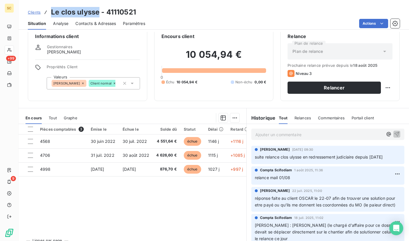
drag, startPoint x: 59, startPoint y: 13, endPoint x: 93, endPoint y: 12, distance: 34.8
click at [99, 12] on h3 "Le clos ulysse - 41110521" at bounding box center [93, 12] width 85 height 10
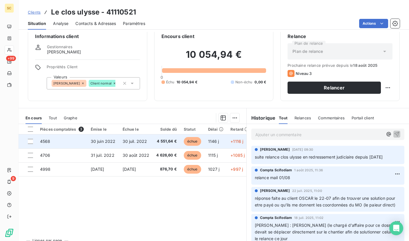
click at [62, 142] on td "4568" at bounding box center [62, 141] width 51 height 14
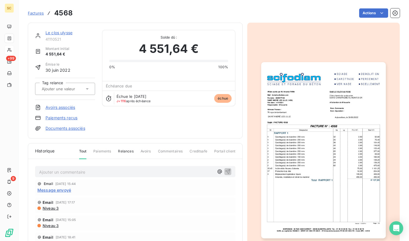
click at [298, 117] on img "button" at bounding box center [323, 150] width 124 height 176
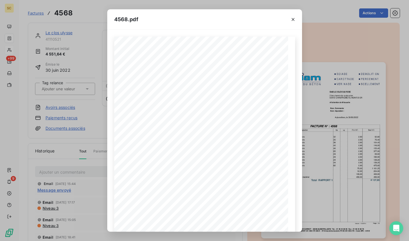
drag, startPoint x: 292, startPoint y: 19, endPoint x: 256, endPoint y: 14, distance: 36.2
click at [292, 19] on icon "button" at bounding box center [293, 19] width 3 height 3
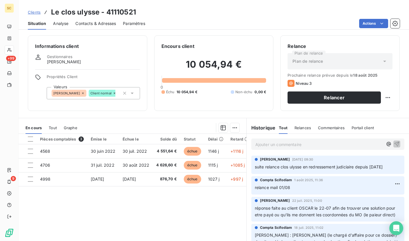
click at [37, 14] on span "Clients" at bounding box center [34, 12] width 13 height 5
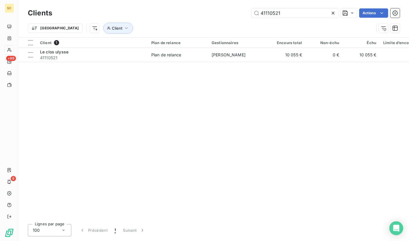
drag, startPoint x: 220, startPoint y: 13, endPoint x: 209, endPoint y: 13, distance: 11.0
click at [209, 13] on div "41110521 Actions" at bounding box center [229, 12] width 341 height 9
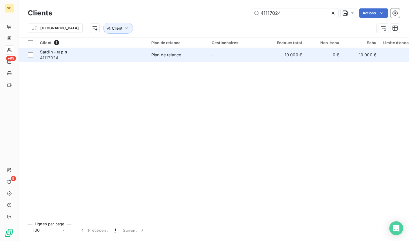
type input "41117024"
click at [96, 57] on span "41117024" at bounding box center [92, 58] width 104 height 6
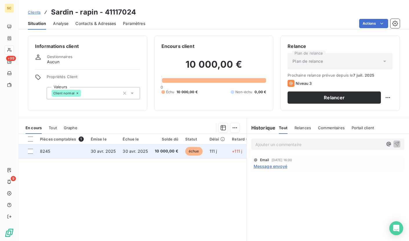
click at [69, 154] on td "8245" at bounding box center [62, 151] width 51 height 14
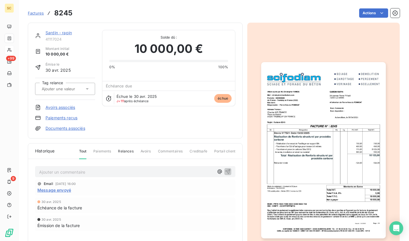
click at [355, 128] on img "button" at bounding box center [323, 150] width 124 height 176
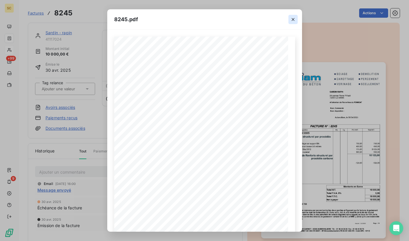
click at [293, 20] on icon "button" at bounding box center [293, 20] width 6 height 6
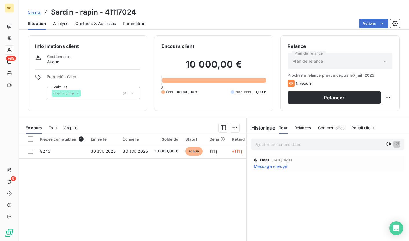
click at [84, 23] on span "Contacts & Adresses" at bounding box center [95, 24] width 41 height 6
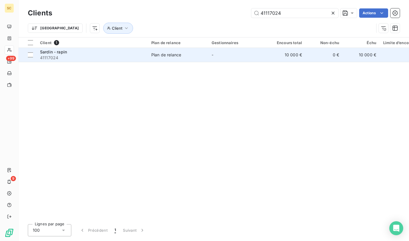
click at [80, 55] on span "41117024" at bounding box center [92, 58] width 104 height 6
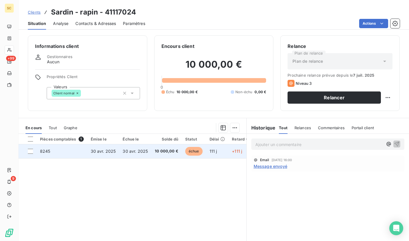
click at [44, 153] on span "8245" at bounding box center [45, 150] width 10 height 5
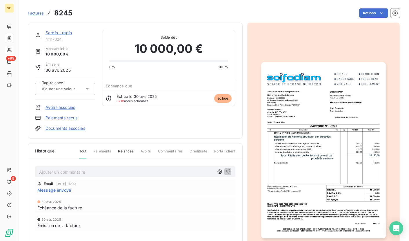
click at [367, 142] on img "button" at bounding box center [323, 150] width 124 height 176
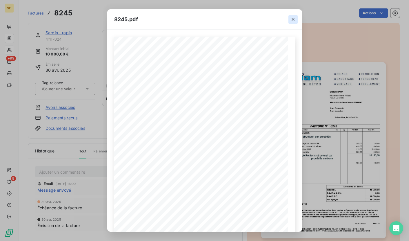
click at [290, 19] on button "button" at bounding box center [293, 19] width 9 height 9
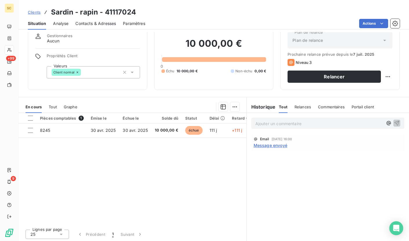
scroll to position [22, 0]
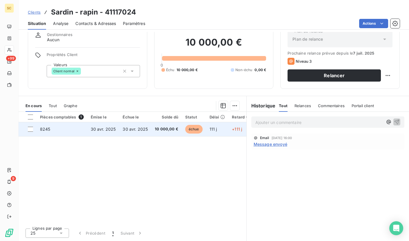
click at [131, 129] on span "30 avr. 2025" at bounding box center [135, 128] width 25 height 5
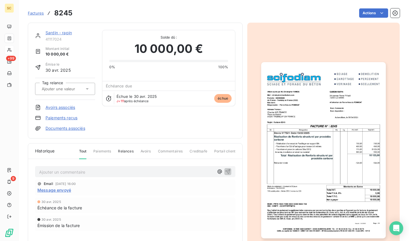
click at [308, 128] on img "button" at bounding box center [323, 150] width 124 height 176
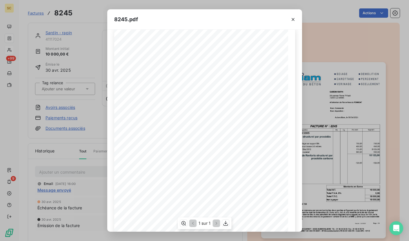
scroll to position [8, 0]
click at [291, 20] on icon "button" at bounding box center [293, 20] width 6 height 6
